Goal: Information Seeking & Learning: Find contact information

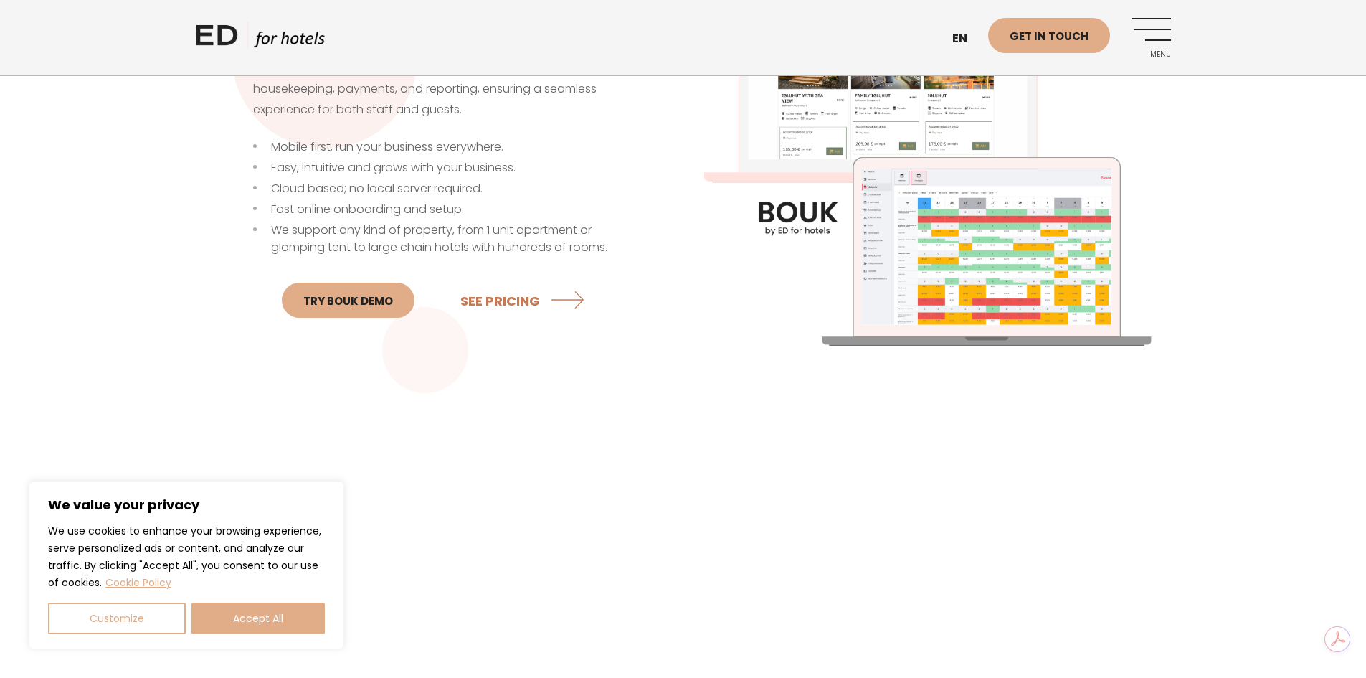
scroll to position [574, 0]
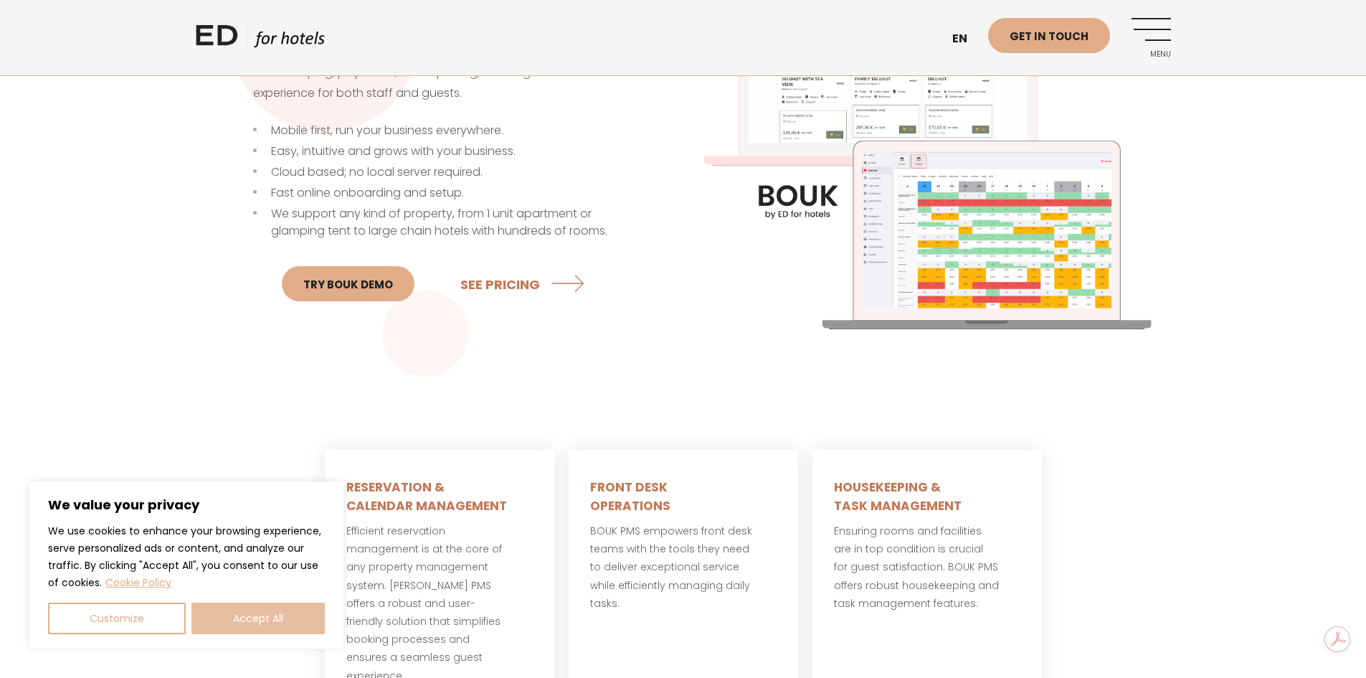
click at [266, 615] on button "Accept All" at bounding box center [257, 618] width 133 height 32
checkbox input "true"
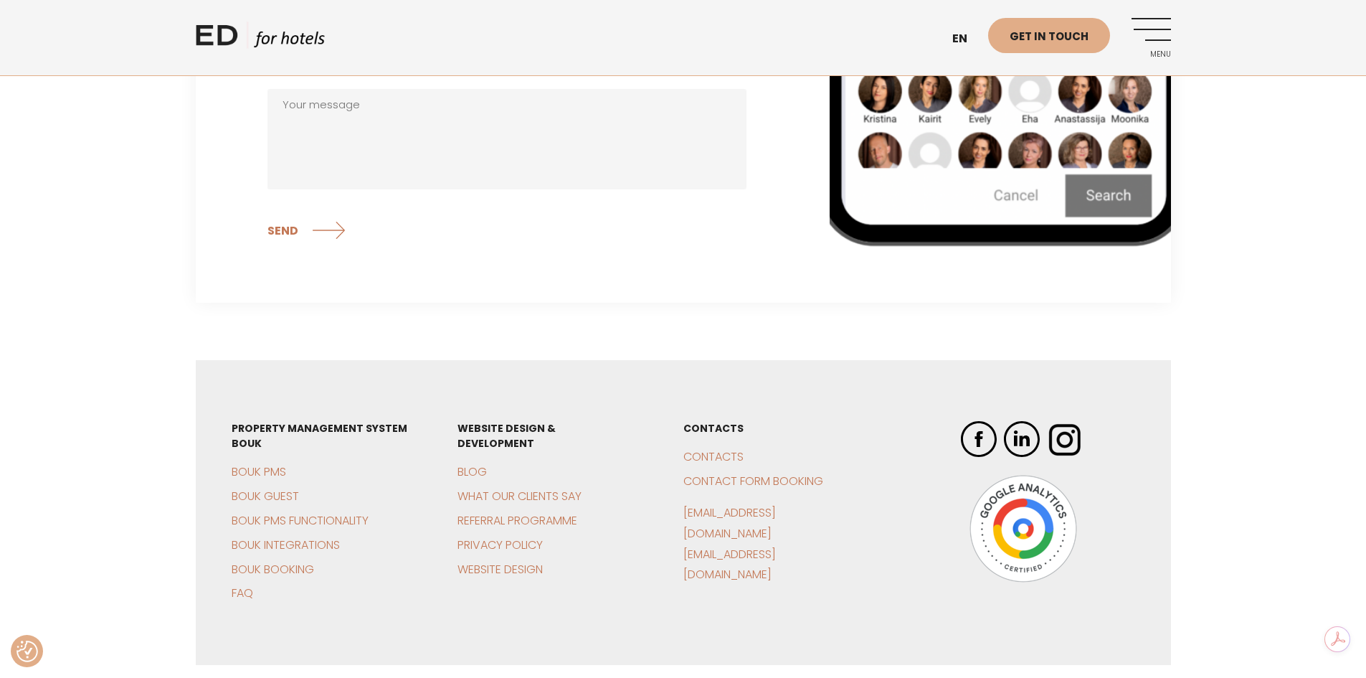
scroll to position [4855, 0]
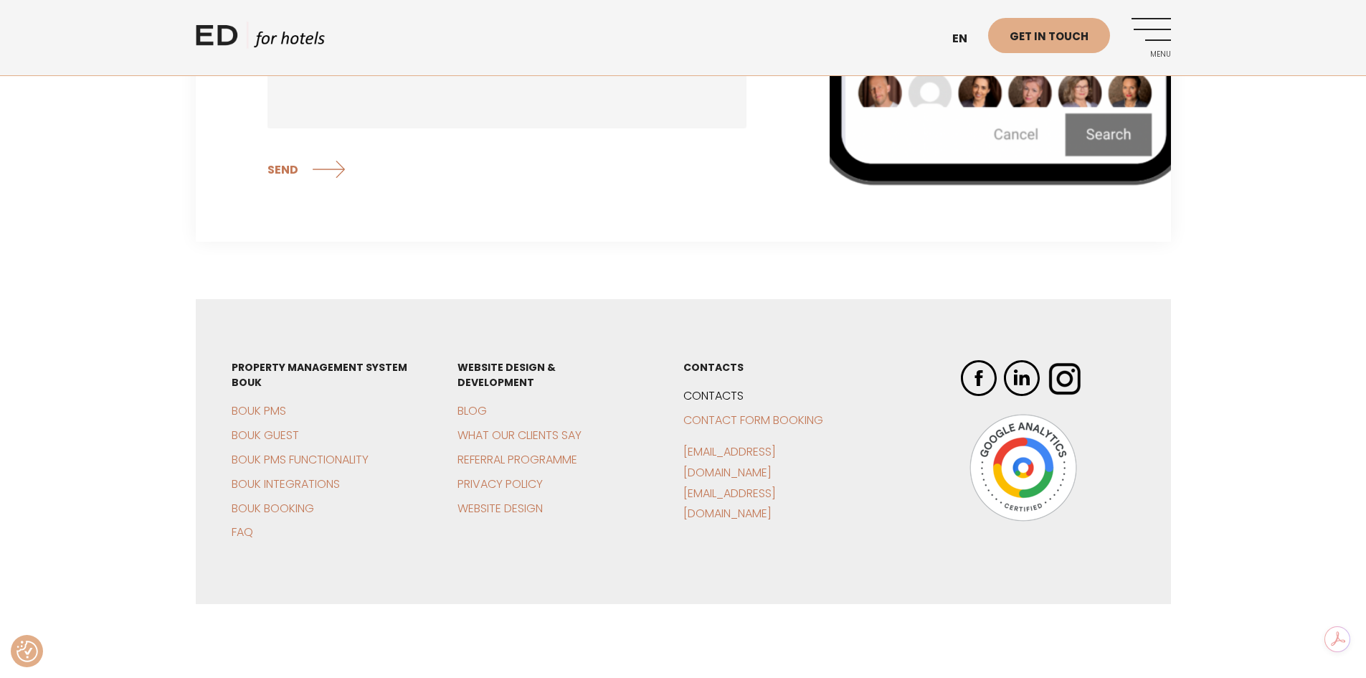
click at [706, 387] on link "Contacts" at bounding box center [713, 395] width 60 height 16
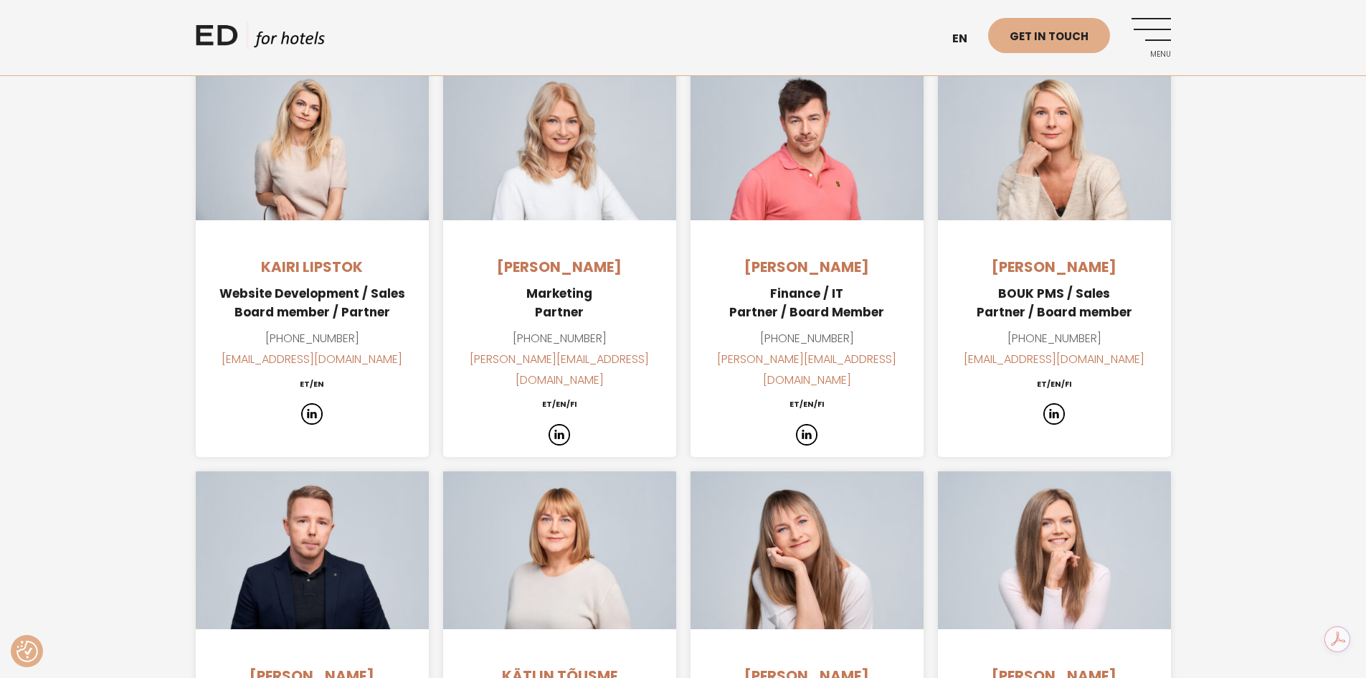
scroll to position [1004, 0]
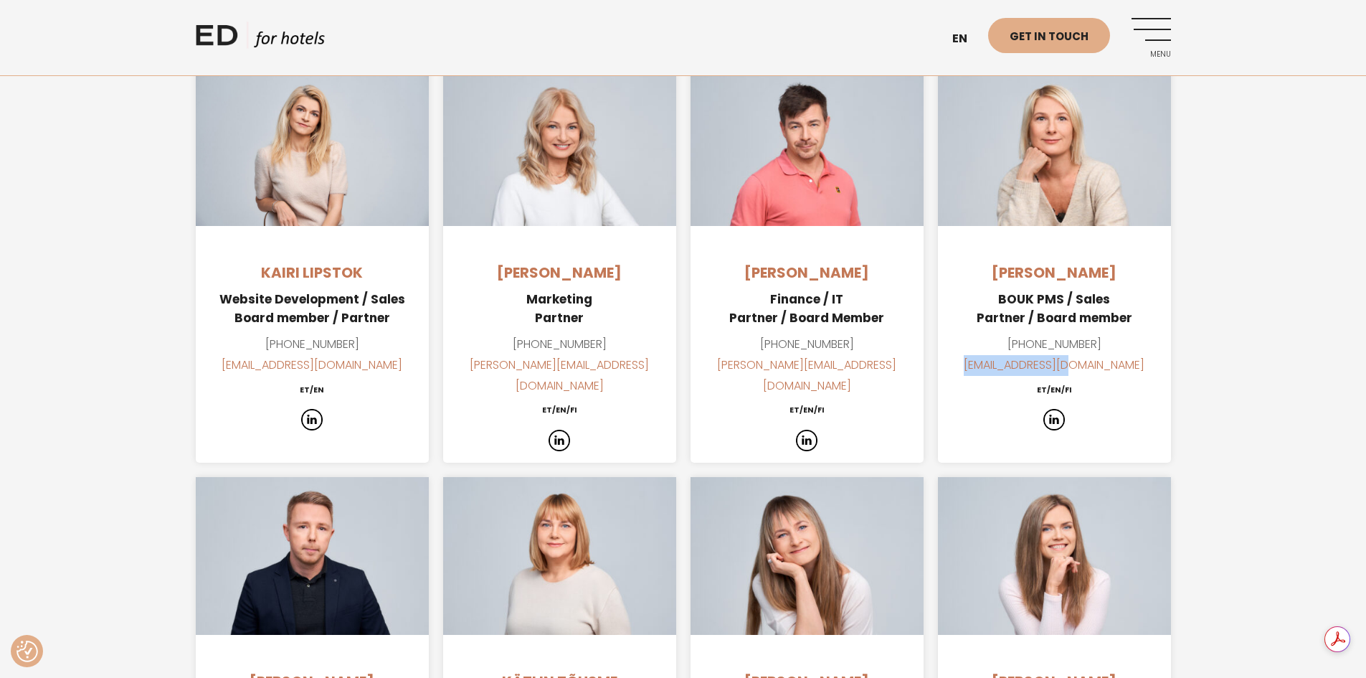
drag, startPoint x: 1115, startPoint y: 364, endPoint x: 992, endPoint y: 368, distance: 123.4
click at [992, 368] on p "+372 5344 2554 inga@edhotels.com" at bounding box center [1054, 355] width 233 height 42
copy link "inga@edhotels.com"
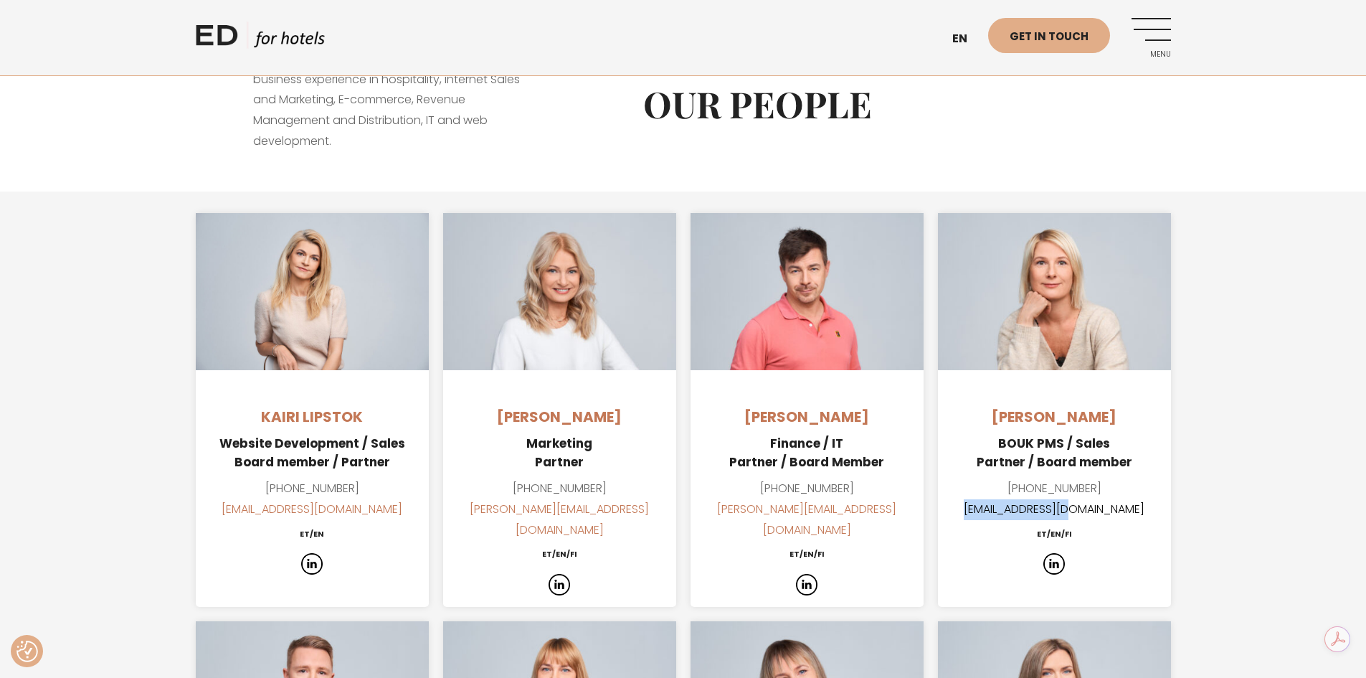
scroll to position [861, 0]
drag, startPoint x: 878, startPoint y: 508, endPoint x: 744, endPoint y: 508, distance: 134.1
click at [744, 508] on p "+372 514 3641 martin@edhotels.com" at bounding box center [807, 509] width 233 height 62
copy link "martin@edhotels.com"
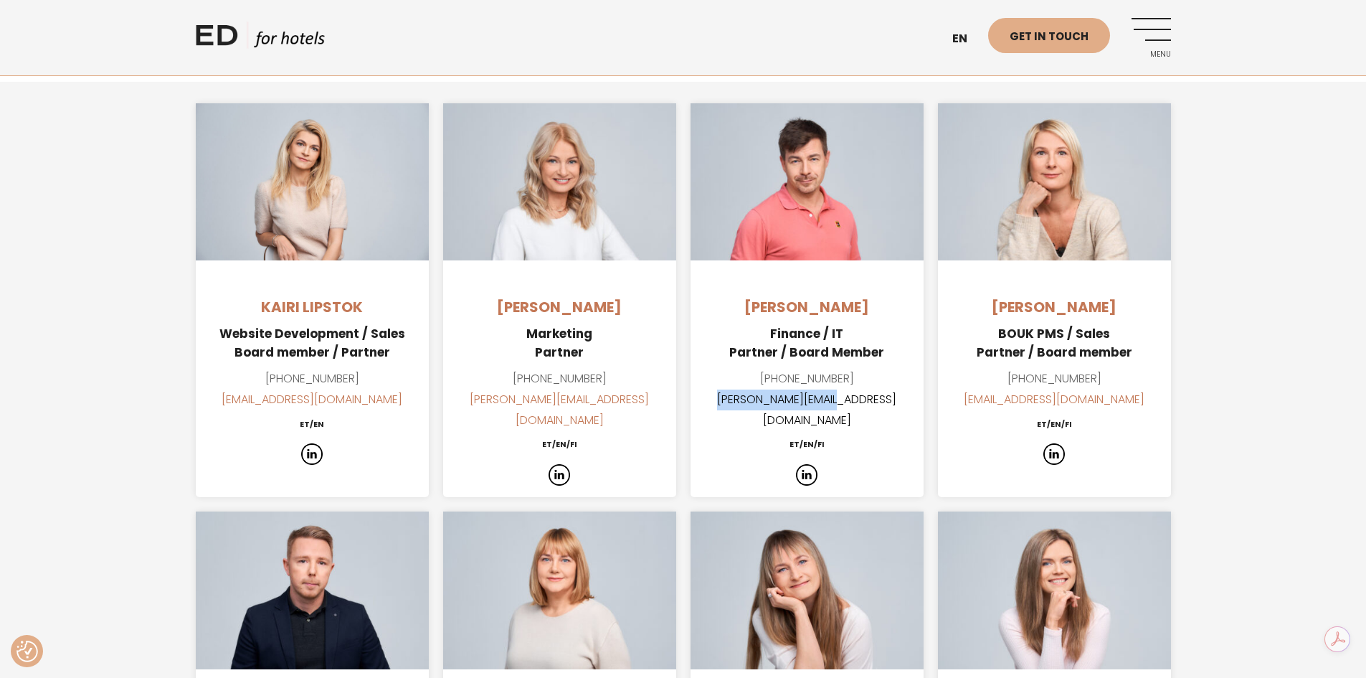
scroll to position [932, 0]
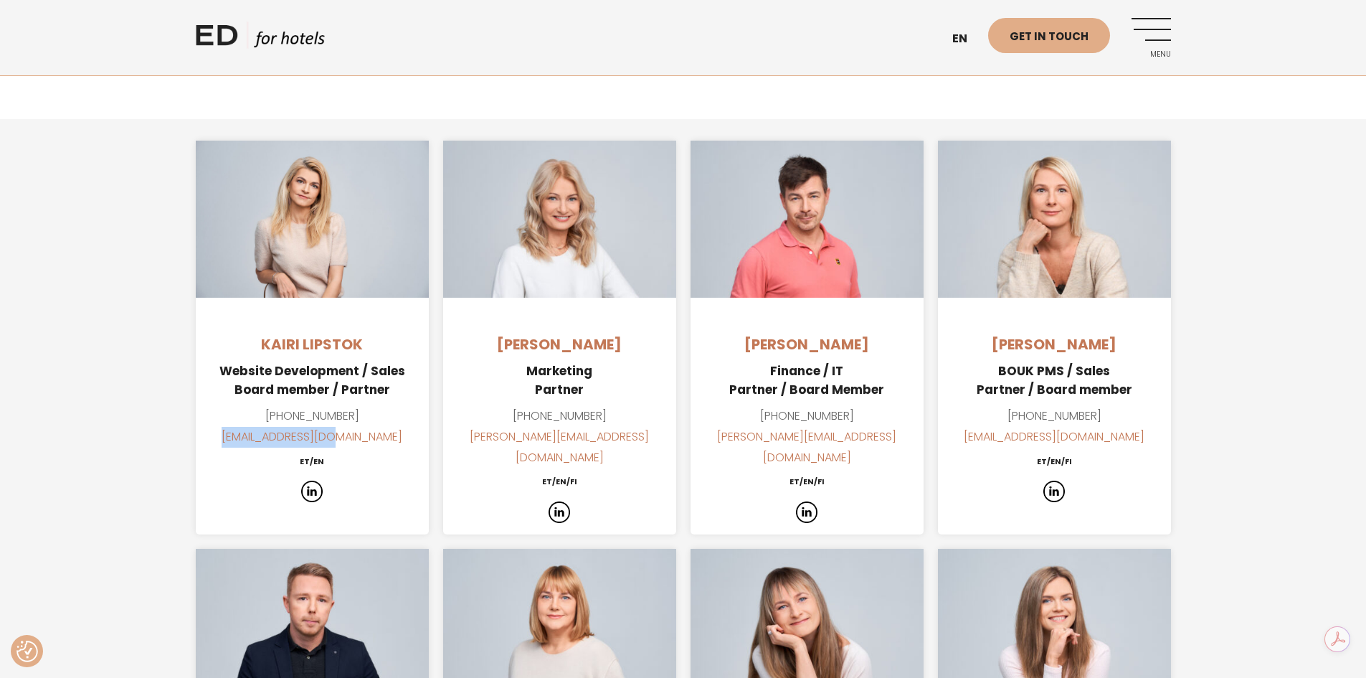
drag, startPoint x: 370, startPoint y: 435, endPoint x: 252, endPoint y: 440, distance: 118.4
click at [252, 440] on p "+372 503 8099 kairi@edhotels.com" at bounding box center [312, 427] width 233 height 42
copy link "kairi@edhotels.com"
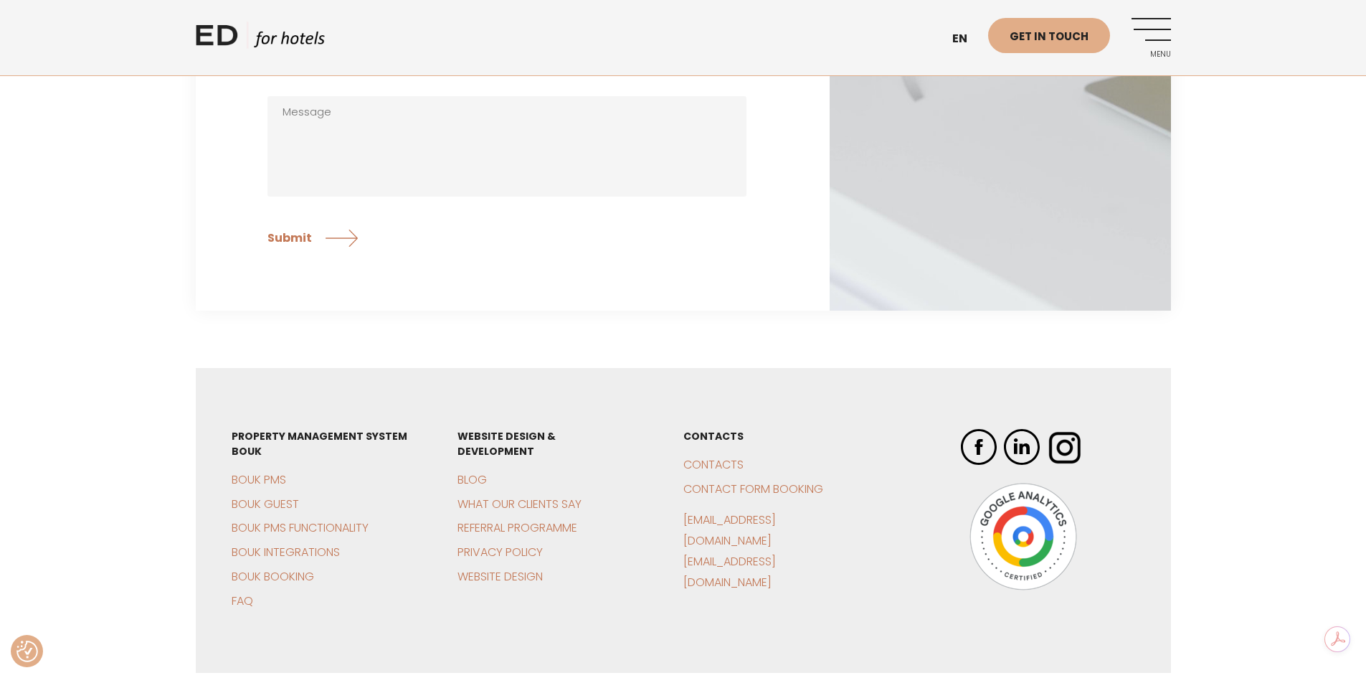
scroll to position [2834, 0]
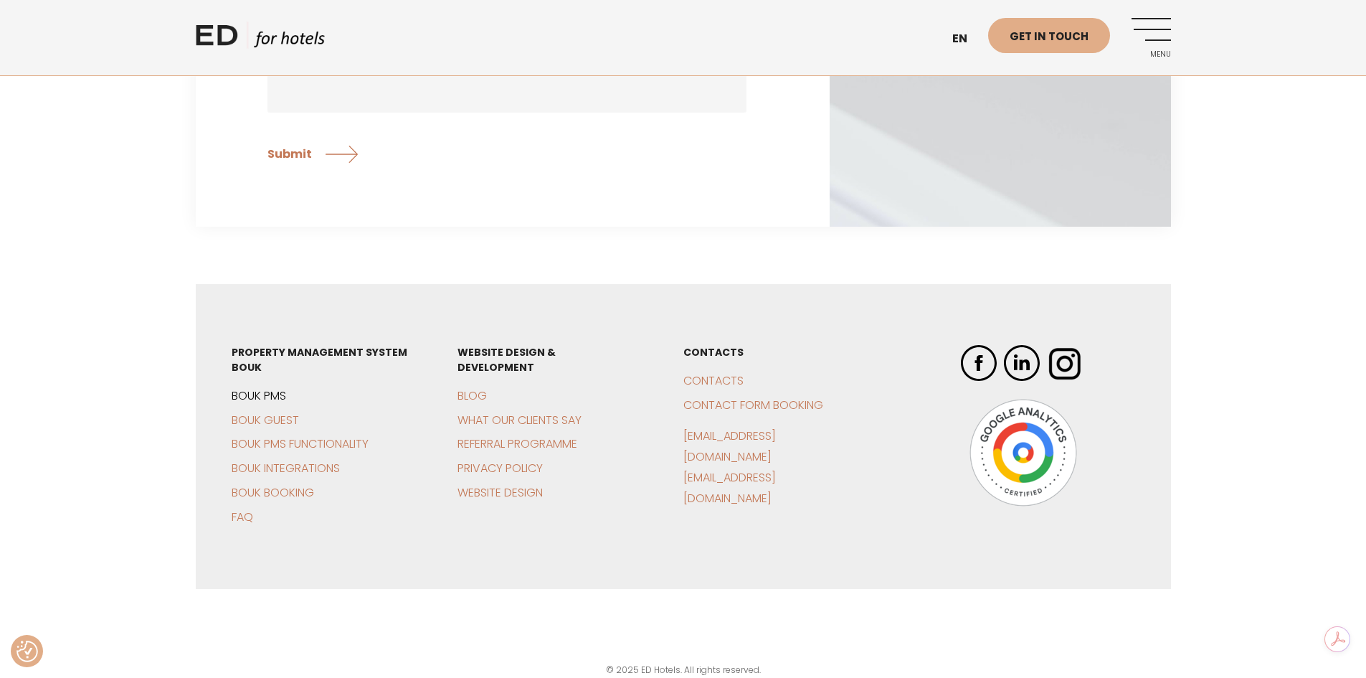
click at [275, 387] on link "BOUK PMS" at bounding box center [259, 395] width 55 height 16
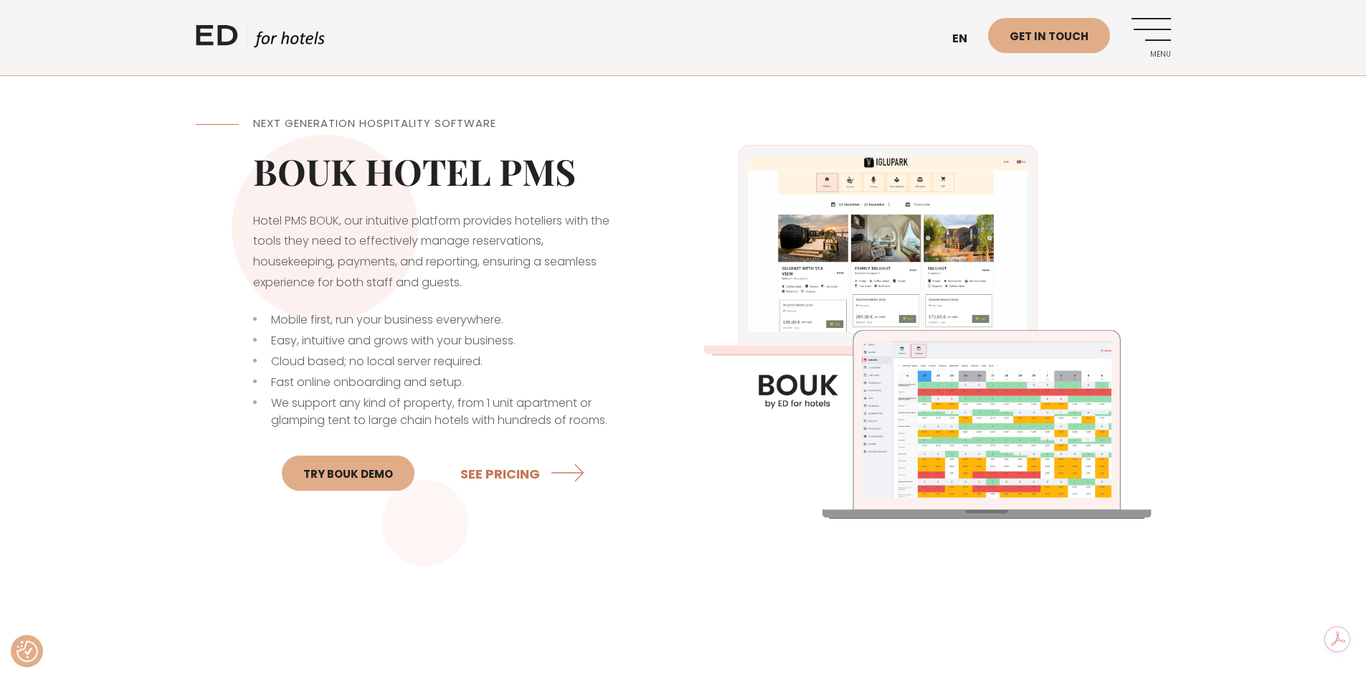
scroll to position [215, 0]
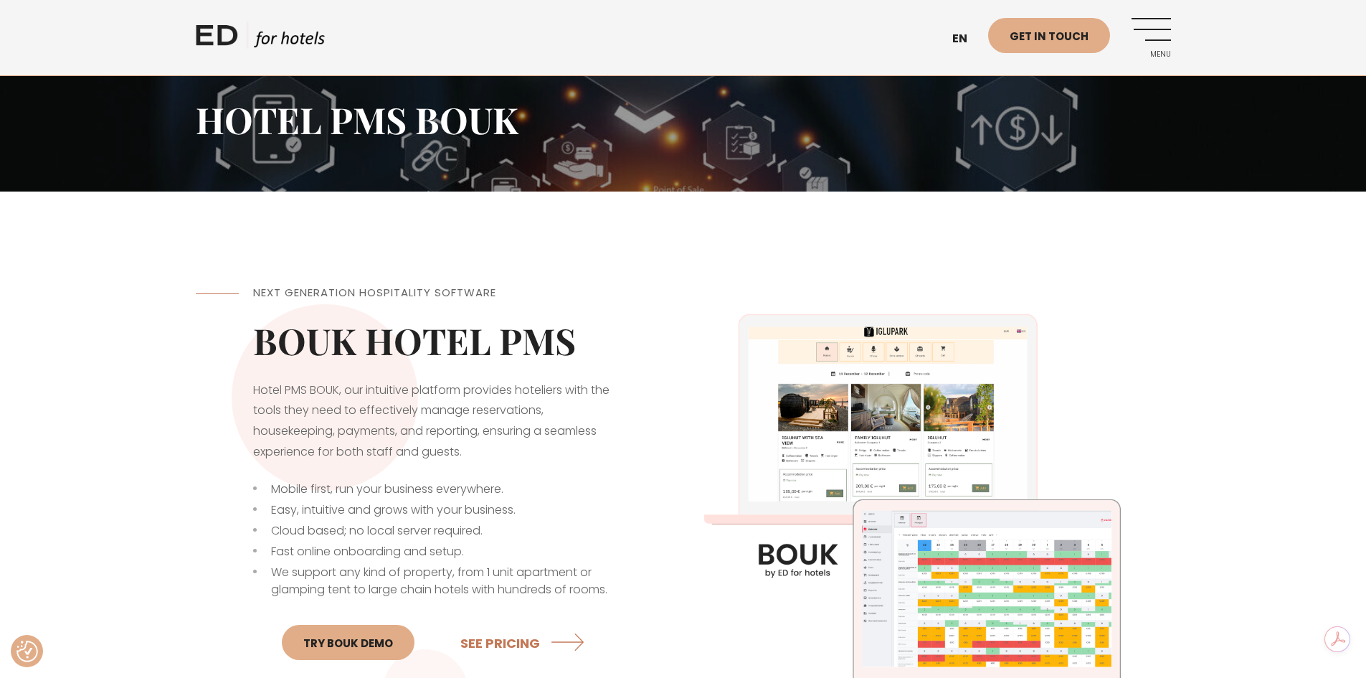
click at [516, 342] on h2 "BOUK HOTEL PMS" at bounding box center [439, 340] width 373 height 43
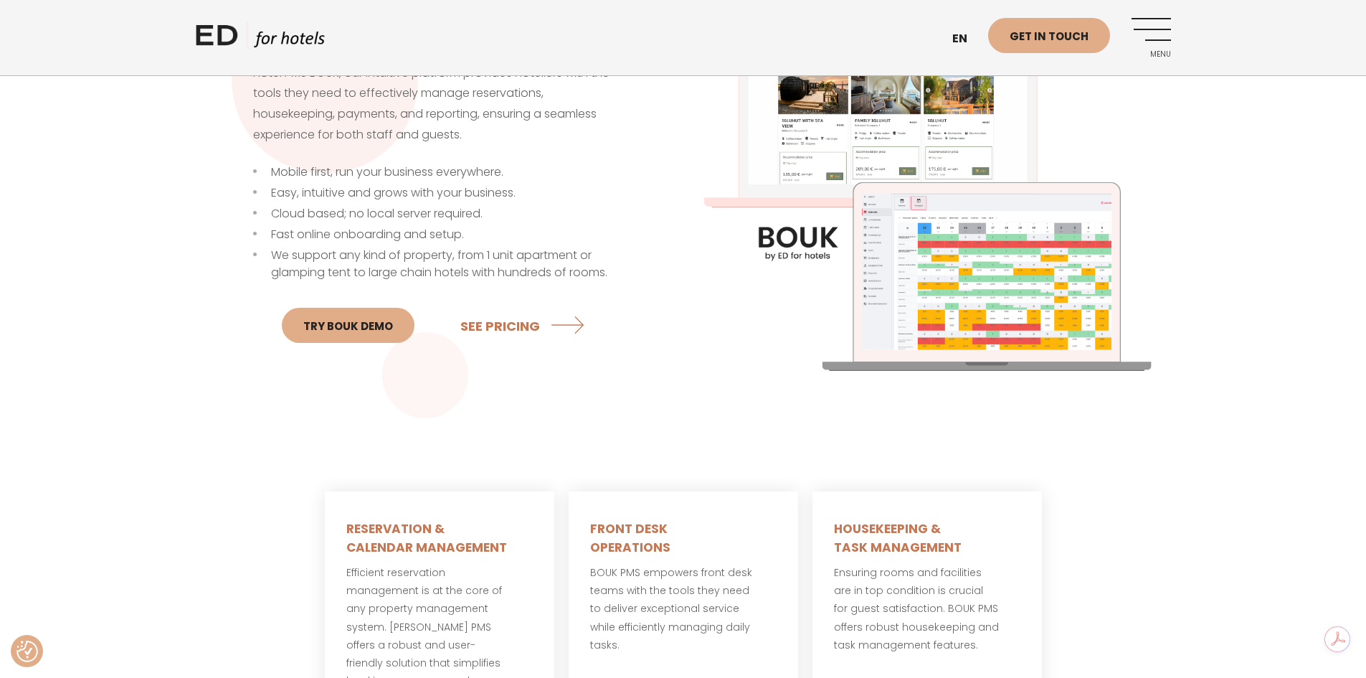
scroll to position [359, 0]
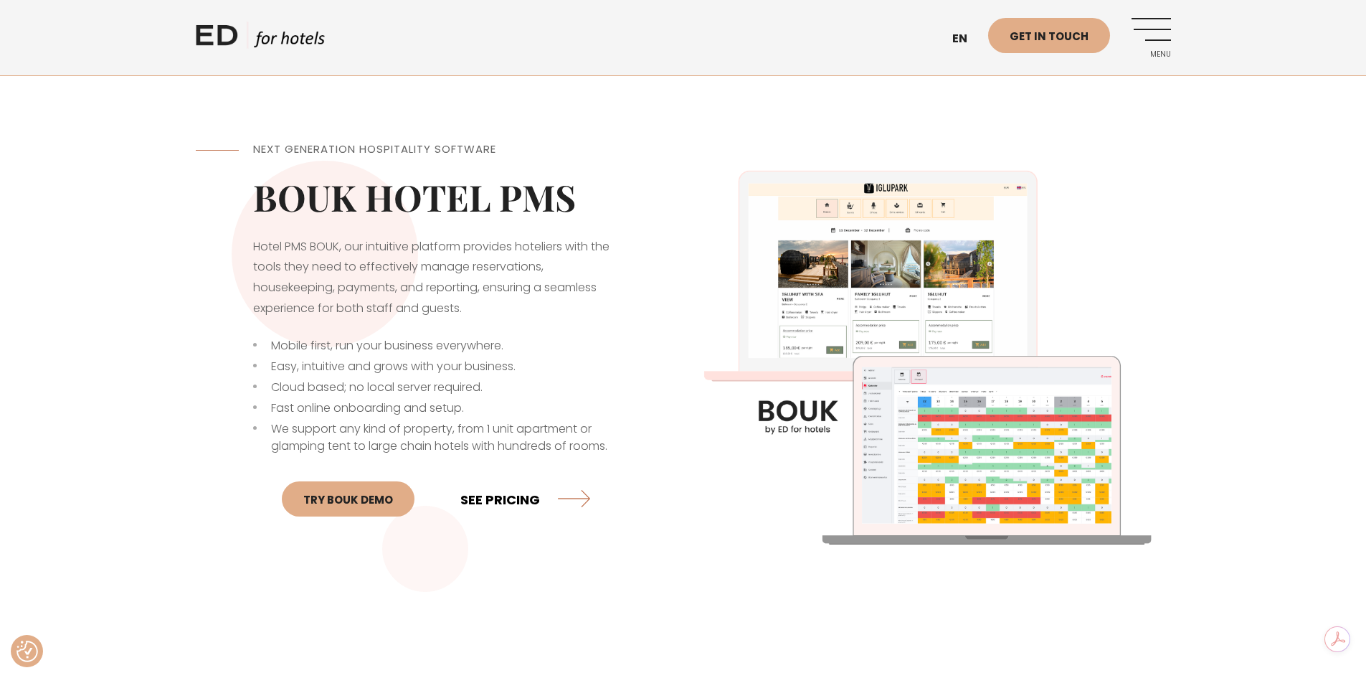
click at [490, 496] on link "SEE PRICING" at bounding box center [525, 499] width 130 height 38
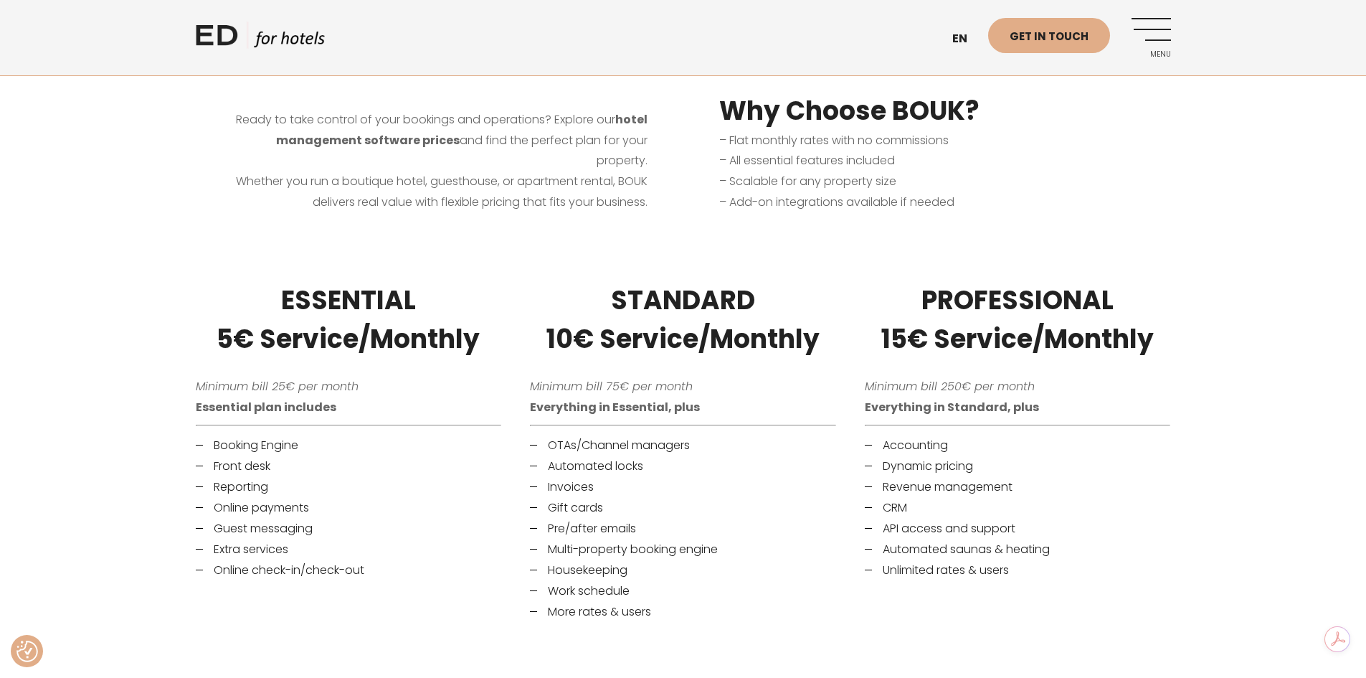
scroll to position [645, 0]
